Goal: Task Accomplishment & Management: Use online tool/utility

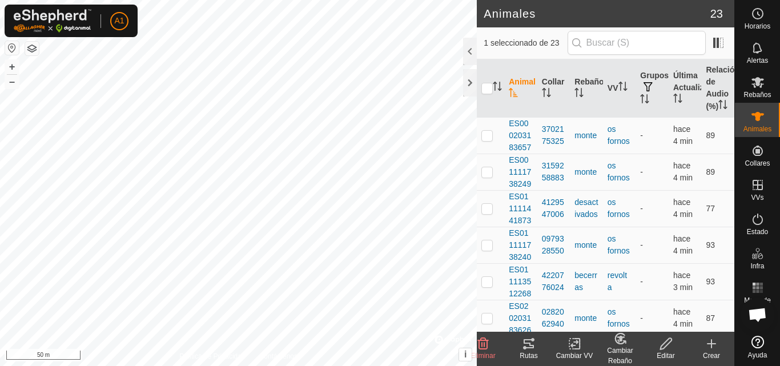
click at [620, 352] on div "Cambiar Rebaño" at bounding box center [620, 355] width 46 height 21
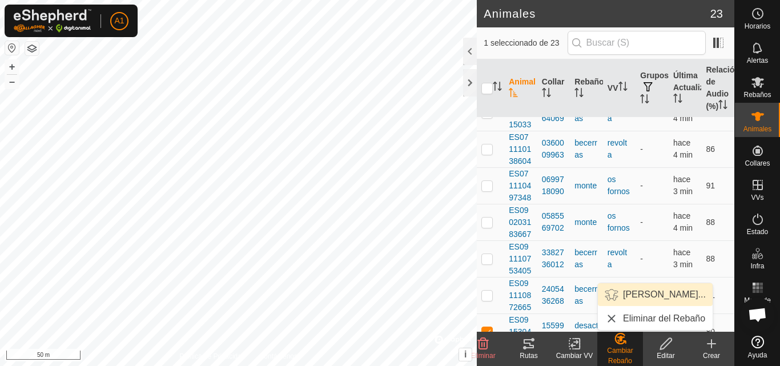
scroll to position [638, 0]
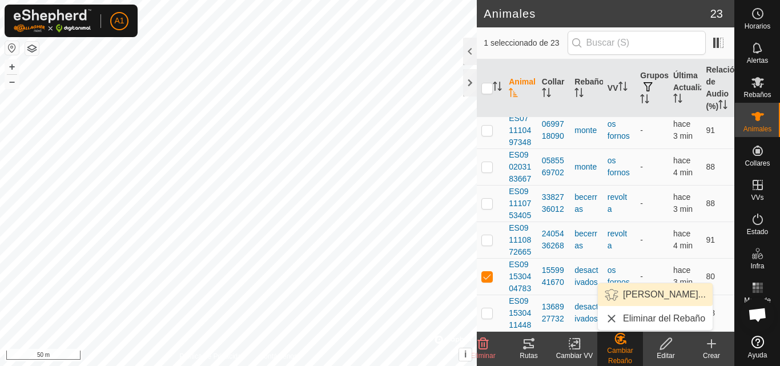
click at [644, 292] on link "[PERSON_NAME]..." at bounding box center [655, 294] width 115 height 23
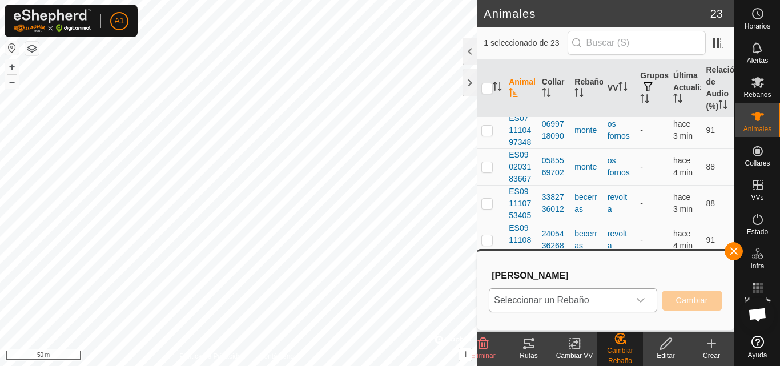
click at [639, 297] on icon "dropdown trigger" at bounding box center [640, 300] width 9 height 9
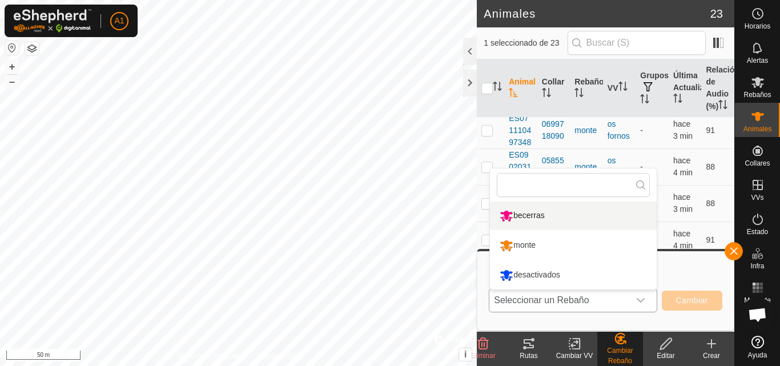
click at [544, 215] on li "becerras" at bounding box center [573, 215] width 167 height 29
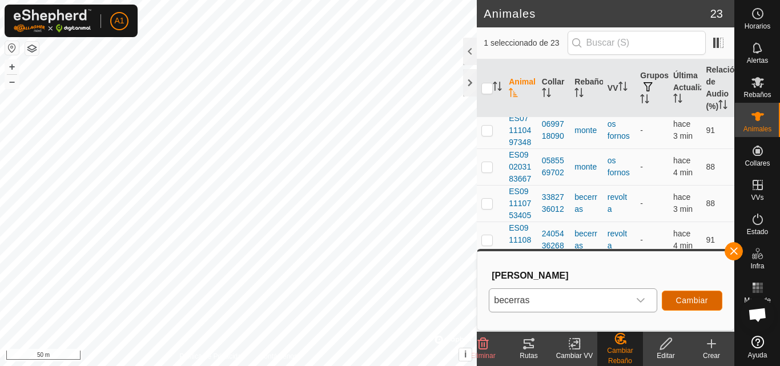
click at [684, 297] on span "Cambiar" at bounding box center [692, 300] width 32 height 9
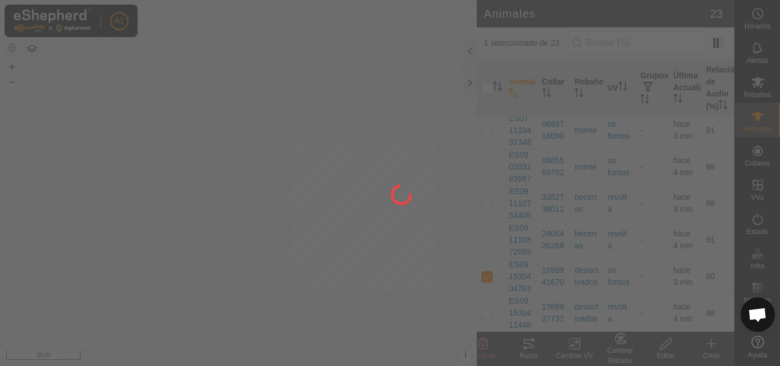
checkbox input "false"
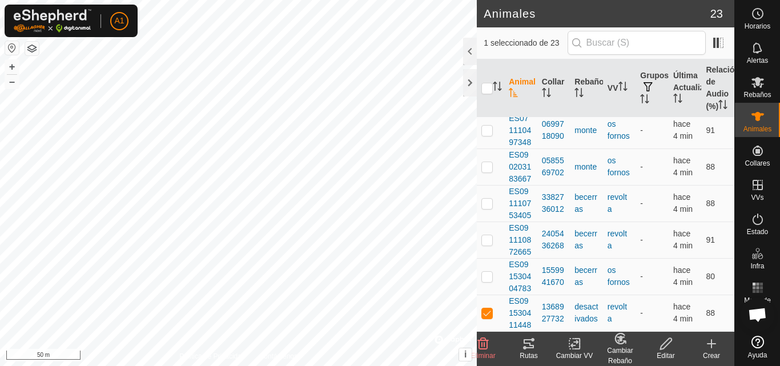
click at [617, 351] on div "Cambiar Rebaño" at bounding box center [620, 355] width 46 height 21
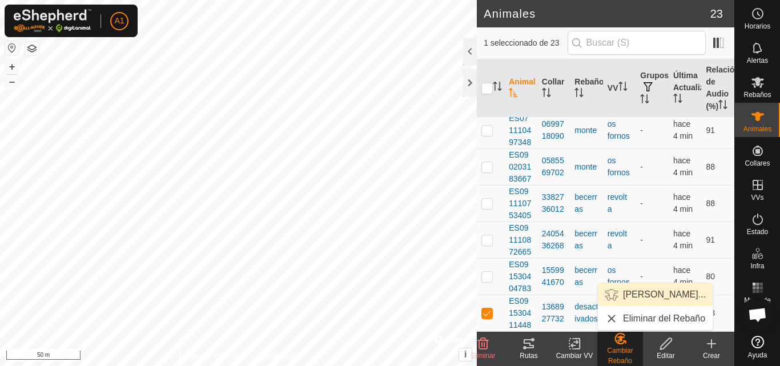
click at [650, 292] on link "[PERSON_NAME]..." at bounding box center [655, 294] width 115 height 23
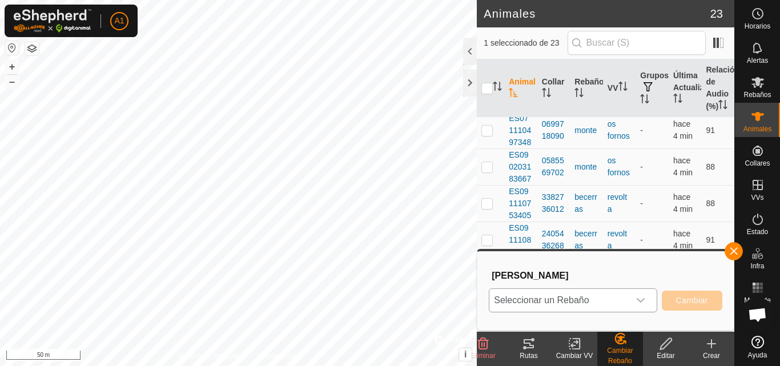
click at [642, 300] on icon "dropdown trigger" at bounding box center [640, 300] width 8 height 5
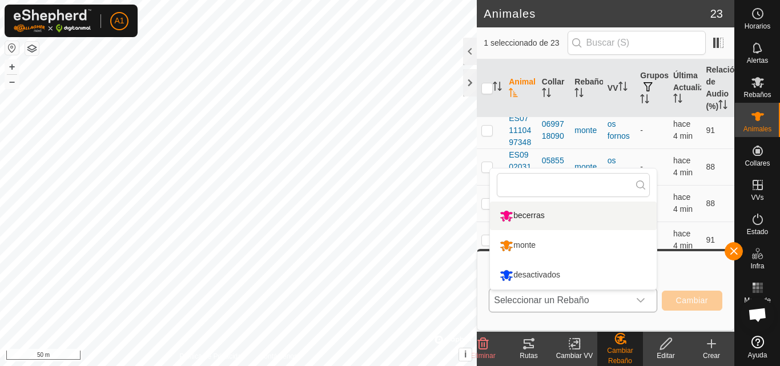
click at [575, 216] on li "becerras" at bounding box center [573, 215] width 167 height 29
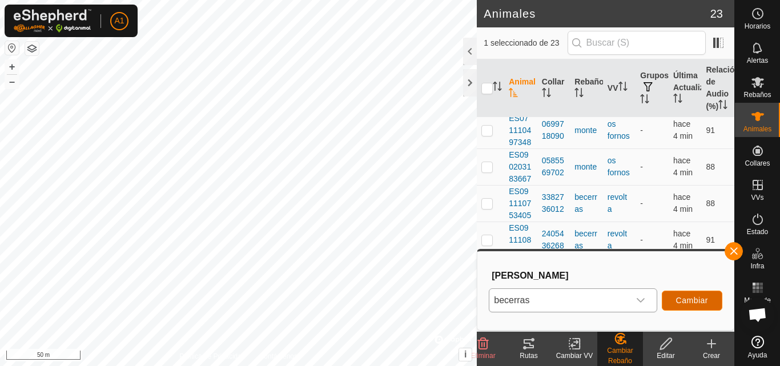
click at [695, 297] on span "Cambiar" at bounding box center [692, 300] width 32 height 9
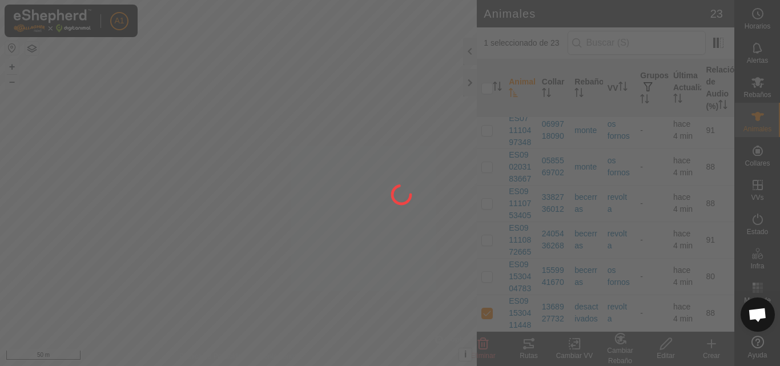
checkbox input "false"
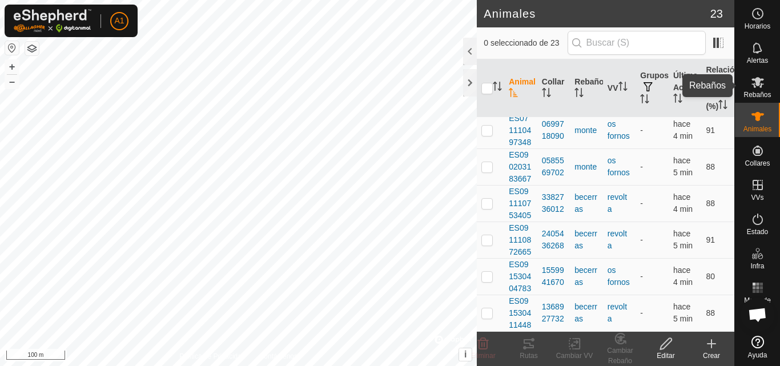
click at [756, 86] on icon at bounding box center [757, 82] width 14 height 14
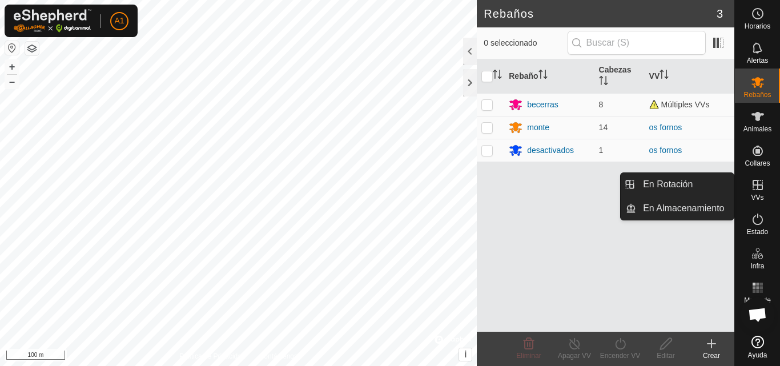
click at [756, 186] on icon at bounding box center [757, 185] width 14 height 14
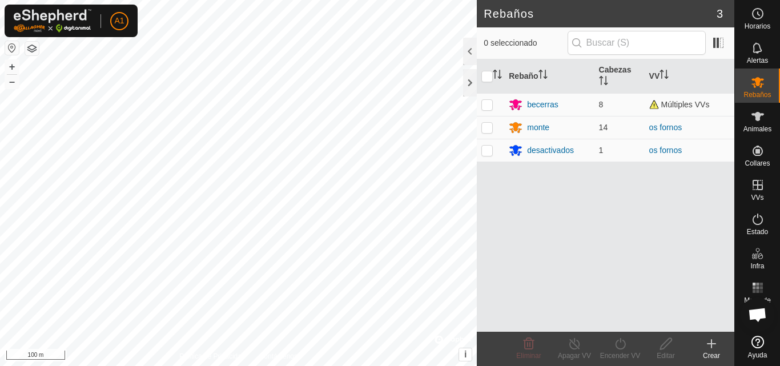
click at [711, 345] on icon at bounding box center [711, 344] width 0 height 8
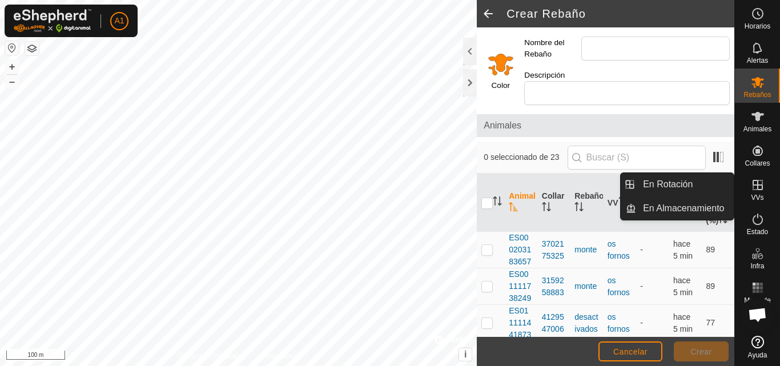
click at [754, 188] on icon at bounding box center [757, 185] width 14 height 14
click at [688, 188] on link "En Rotación" at bounding box center [685, 184] width 98 height 23
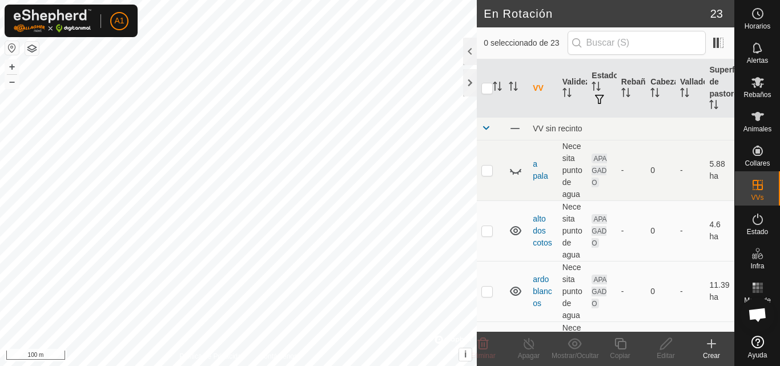
click at [707, 347] on icon at bounding box center [711, 344] width 14 height 14
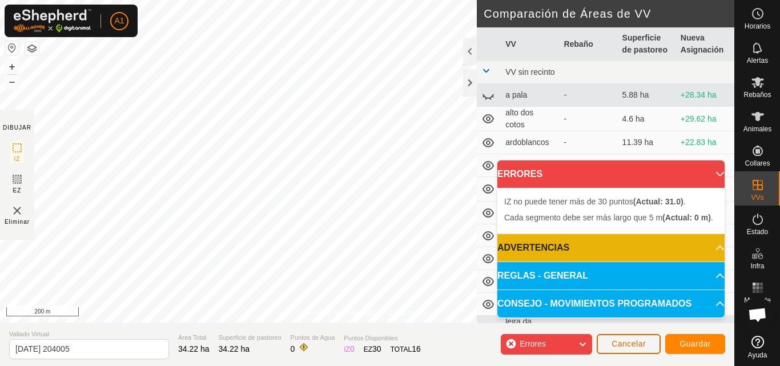
click at [638, 346] on span "Cancelar" at bounding box center [628, 343] width 34 height 9
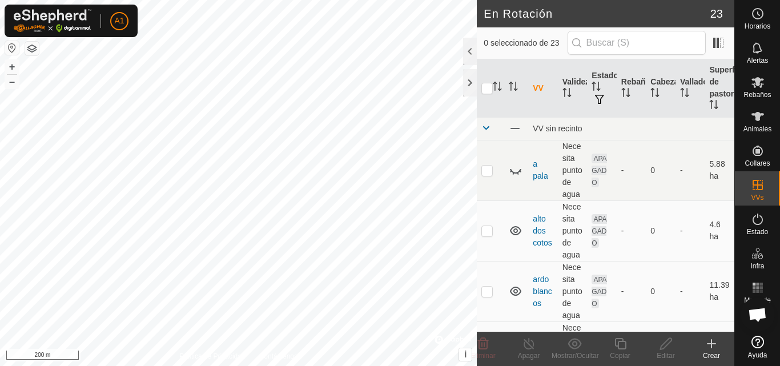
click at [711, 345] on icon at bounding box center [711, 344] width 0 height 8
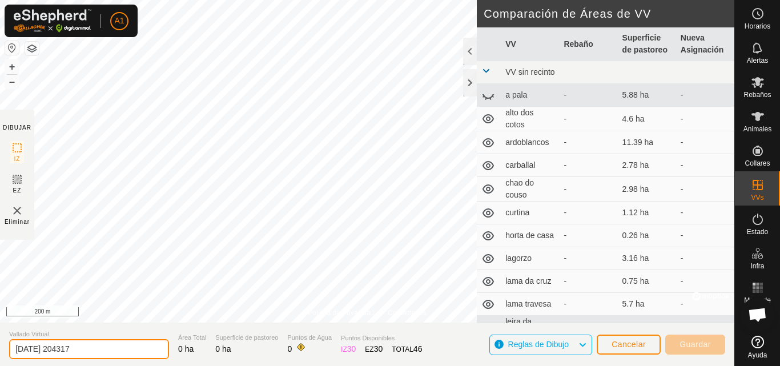
drag, startPoint x: 86, startPoint y: 347, endPoint x: 0, endPoint y: 344, distance: 85.7
click at [0, 344] on section "Vallado Virtual [DATE] 204317 Área Total 0 ha Superficie de pastoreo 0 ha Punto…" at bounding box center [367, 343] width 734 height 43
type input "monte os fornos"
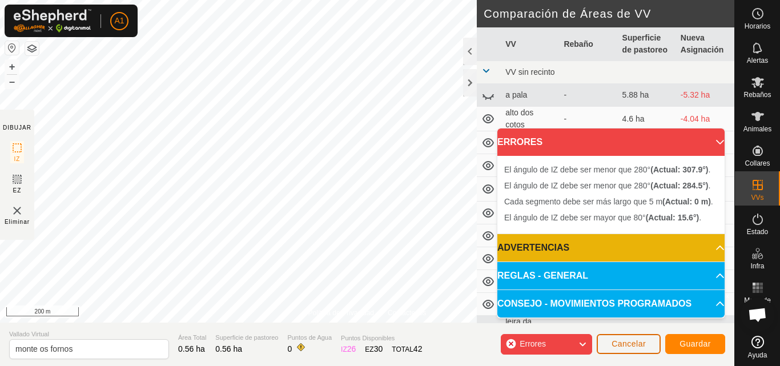
drag, startPoint x: 617, startPoint y: 337, endPoint x: 334, endPoint y: 337, distance: 283.1
click at [617, 337] on button "Cancelar" at bounding box center [628, 344] width 64 height 20
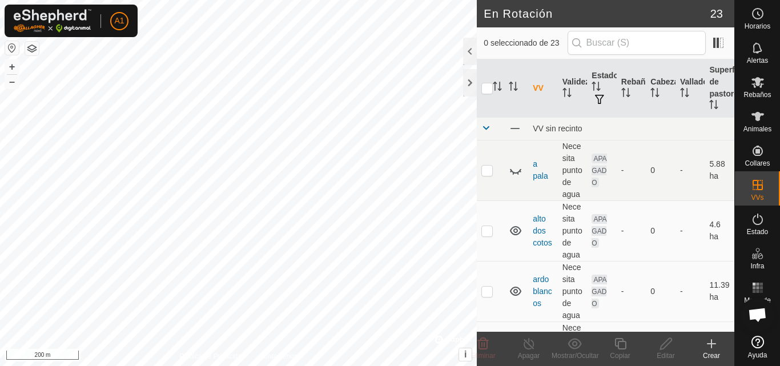
click at [713, 345] on icon at bounding box center [711, 344] width 14 height 14
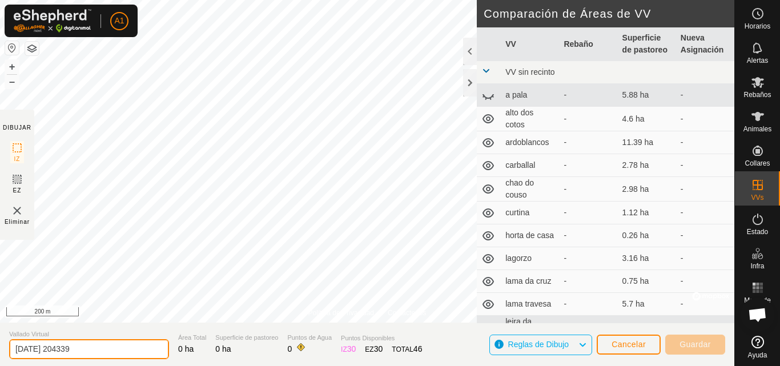
drag, startPoint x: 86, startPoint y: 352, endPoint x: 0, endPoint y: 362, distance: 86.9
click at [0, 362] on section "Vallado Virtual [DATE] 204339 Área Total 0 ha Superficie de pastoreo 0 ha Punto…" at bounding box center [367, 343] width 734 height 43
type input "monte os fornos"
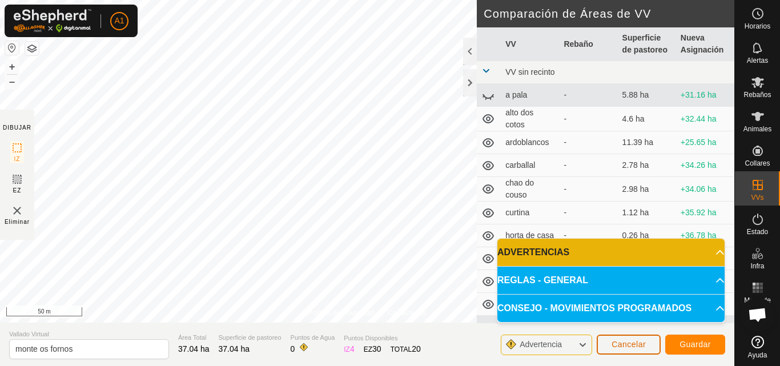
click at [626, 338] on button "Cancelar" at bounding box center [628, 344] width 64 height 20
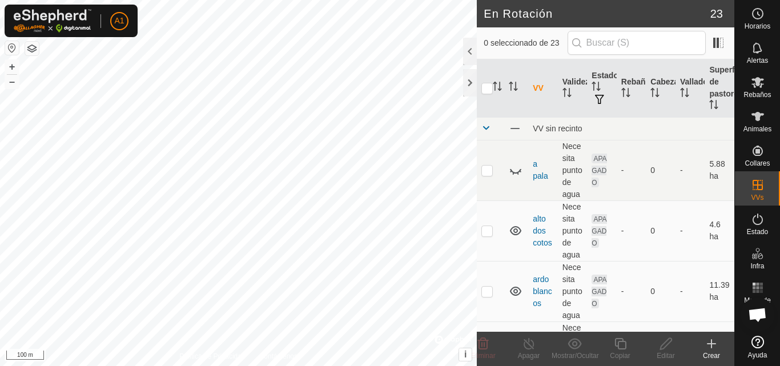
click at [711, 344] on icon at bounding box center [711, 344] width 8 height 0
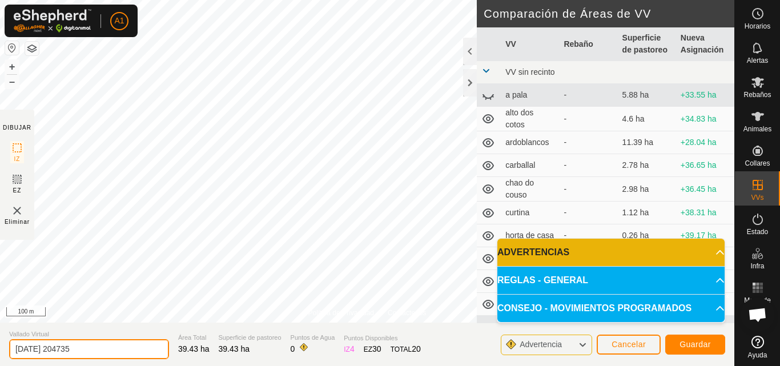
drag, startPoint x: 91, startPoint y: 348, endPoint x: 3, endPoint y: 354, distance: 88.1
click at [3, 354] on section "Vallado Virtual [DATE] 204735 Área Total 39.43 ha Superficie de pastoreo 39.43 …" at bounding box center [367, 343] width 734 height 43
type input "os fornos monte"
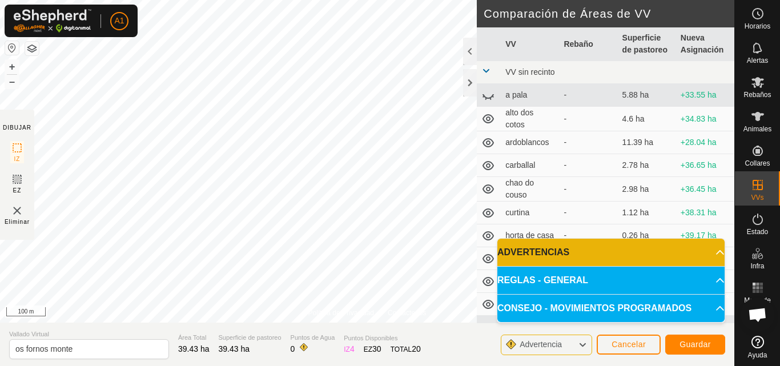
click at [713, 276] on p-accordion-header "REGLAS - GENERAL" at bounding box center [610, 280] width 227 height 27
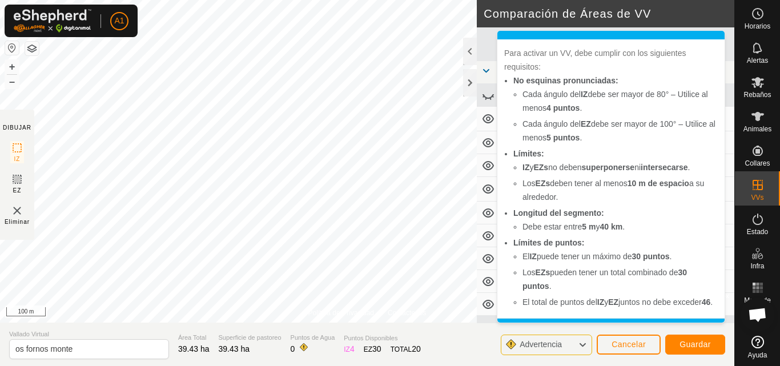
scroll to position [84, 0]
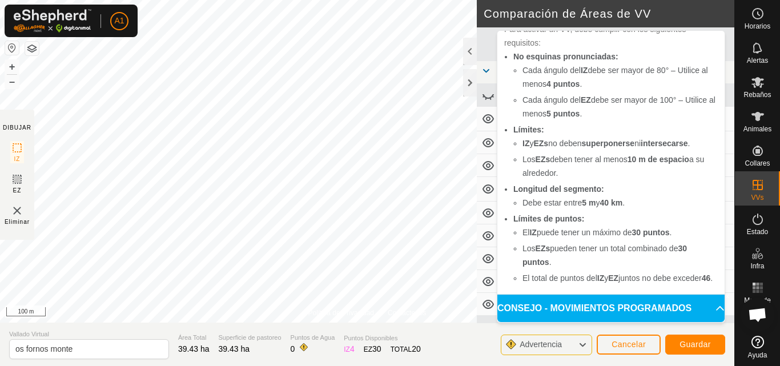
click at [640, 306] on p-accordion-header "CONSEJO - MOVIMIENTOS PROGRAMADOS" at bounding box center [610, 307] width 227 height 27
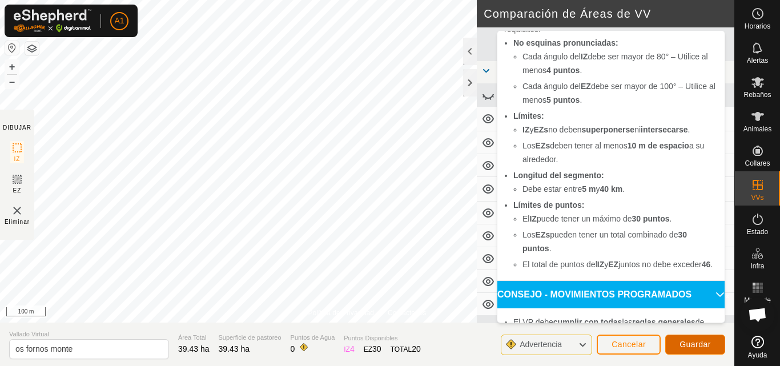
click at [691, 343] on span "Guardar" at bounding box center [694, 344] width 31 height 9
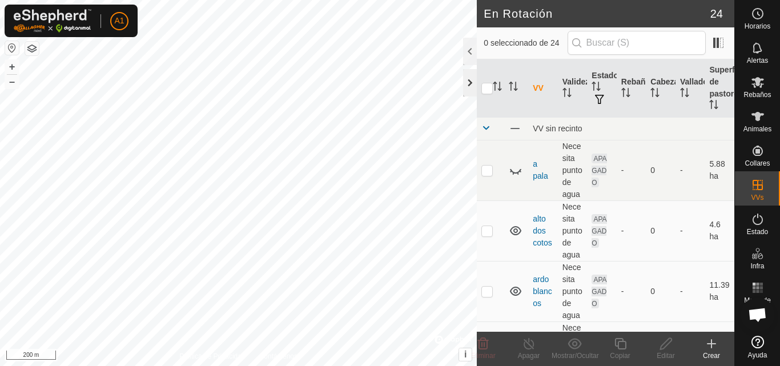
click at [466, 81] on div at bounding box center [470, 82] width 14 height 27
